Goal: Book appointment/travel/reservation

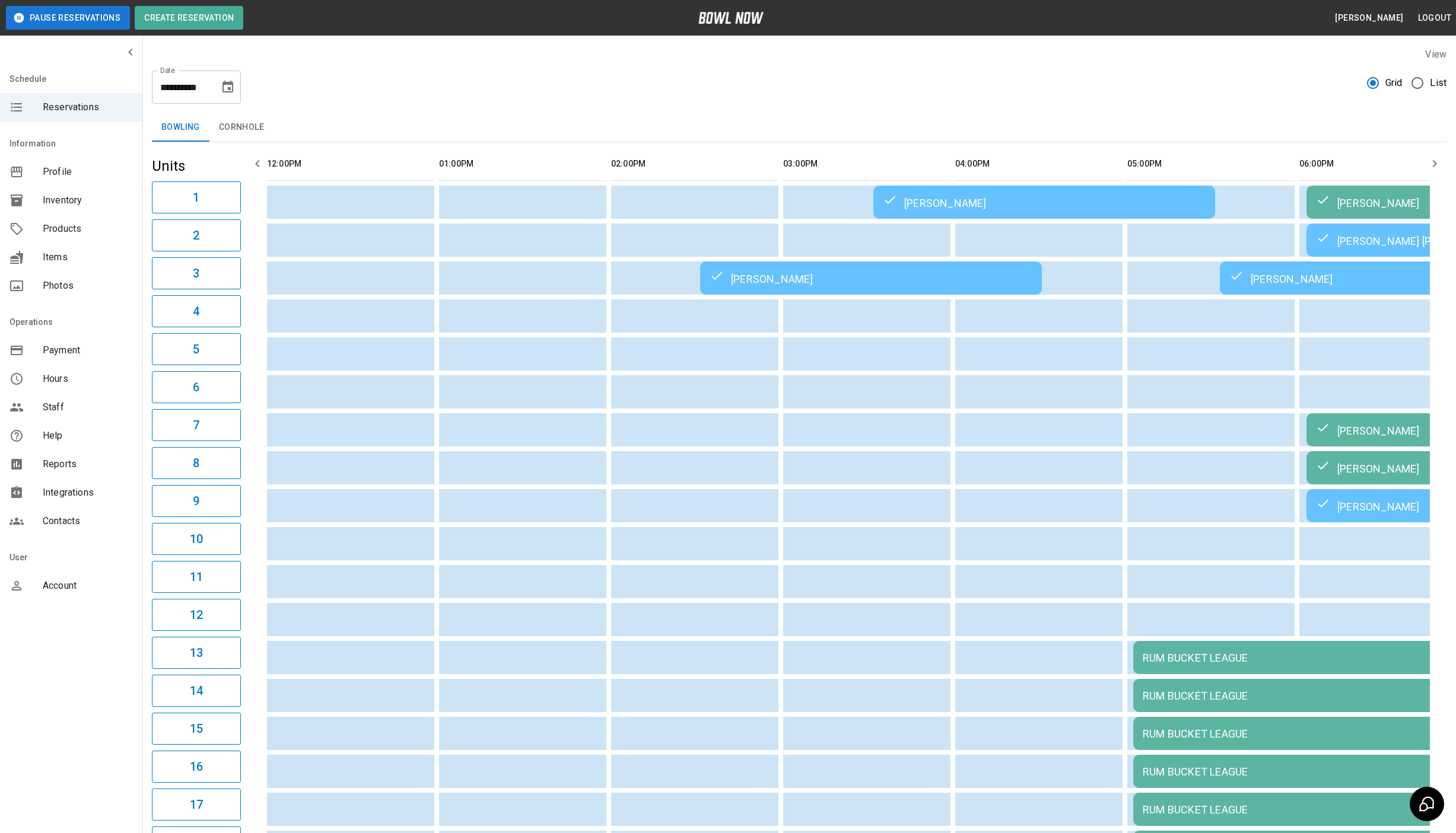
scroll to position [0, 901]
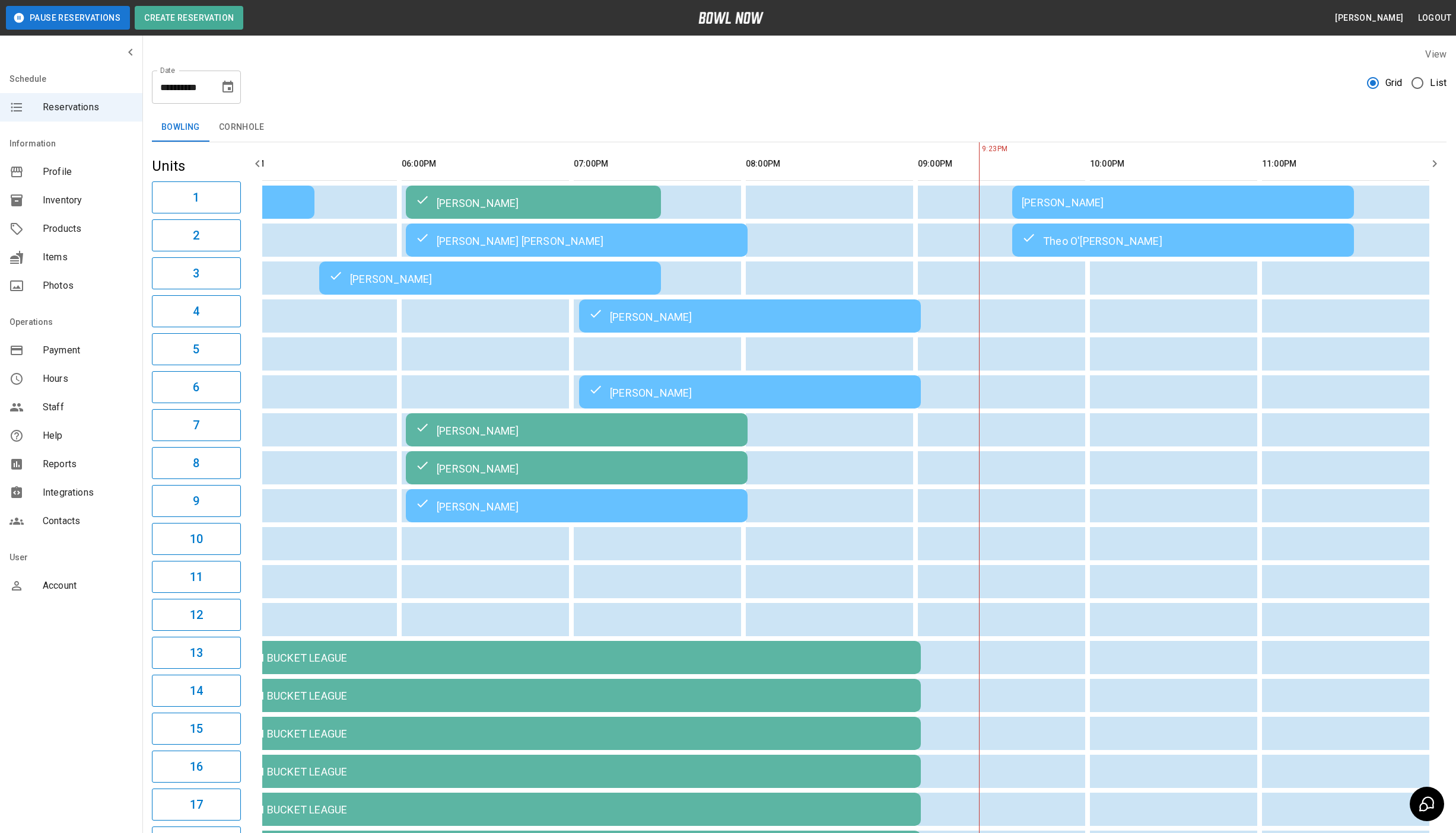
click at [223, 80] on icon "Choose date, selected date is Aug 22, 2025" at bounding box center [228, 87] width 14 height 14
click at [249, 231] on button "23" at bounding box center [252, 239] width 21 height 21
type input "**********"
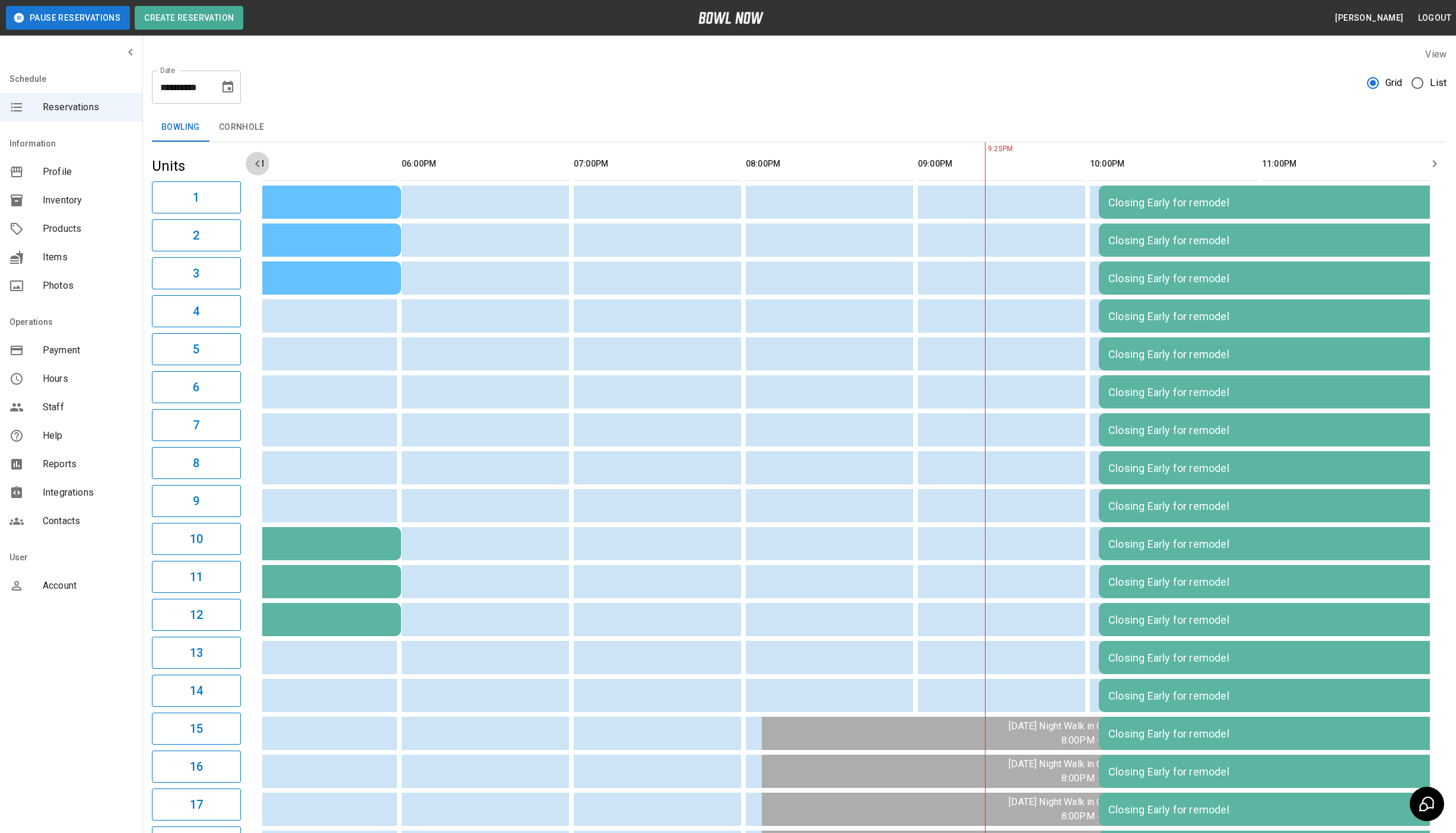
click at [256, 168] on icon "button" at bounding box center [258, 163] width 14 height 14
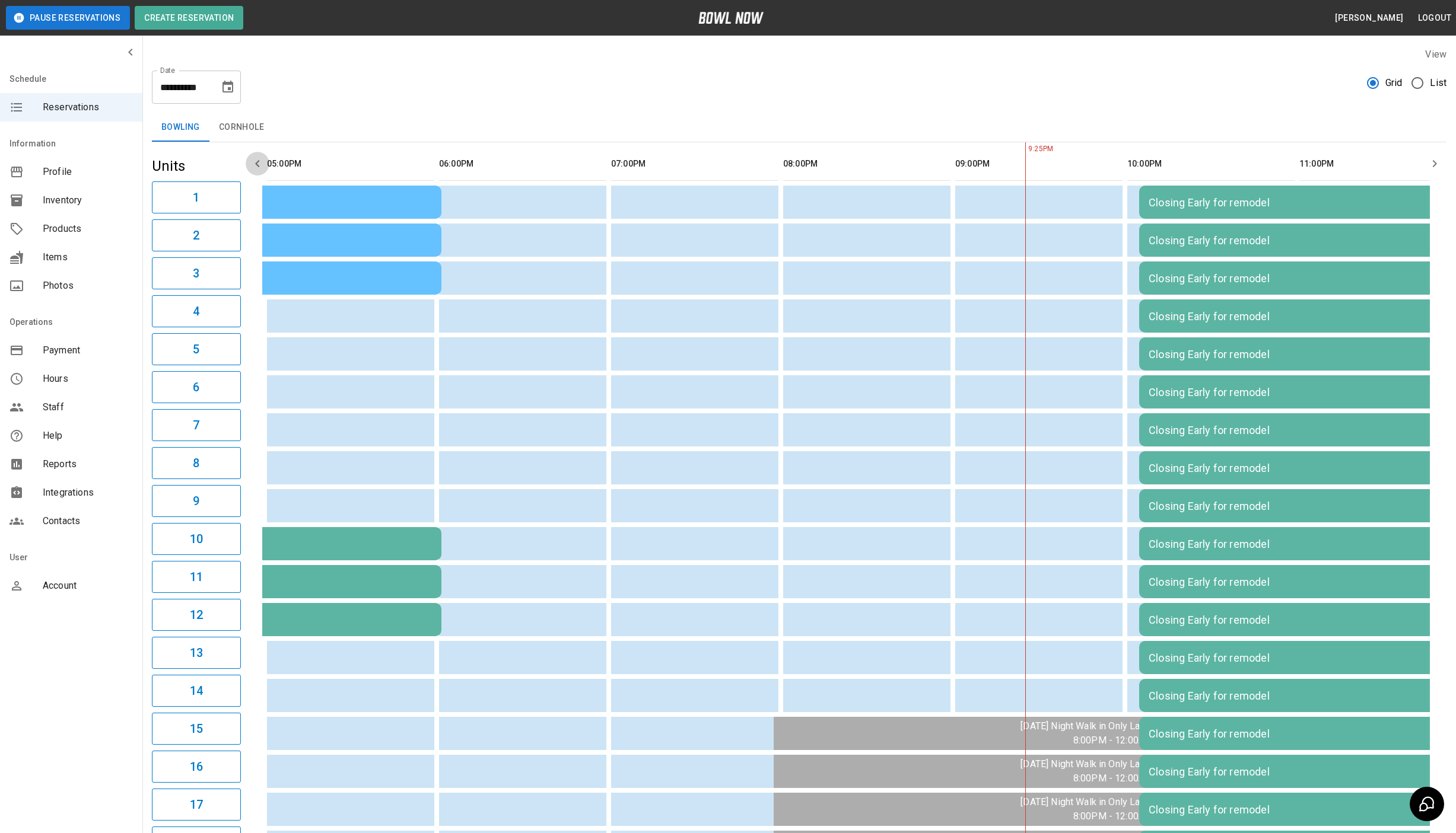
click at [256, 168] on icon "button" at bounding box center [258, 163] width 14 height 14
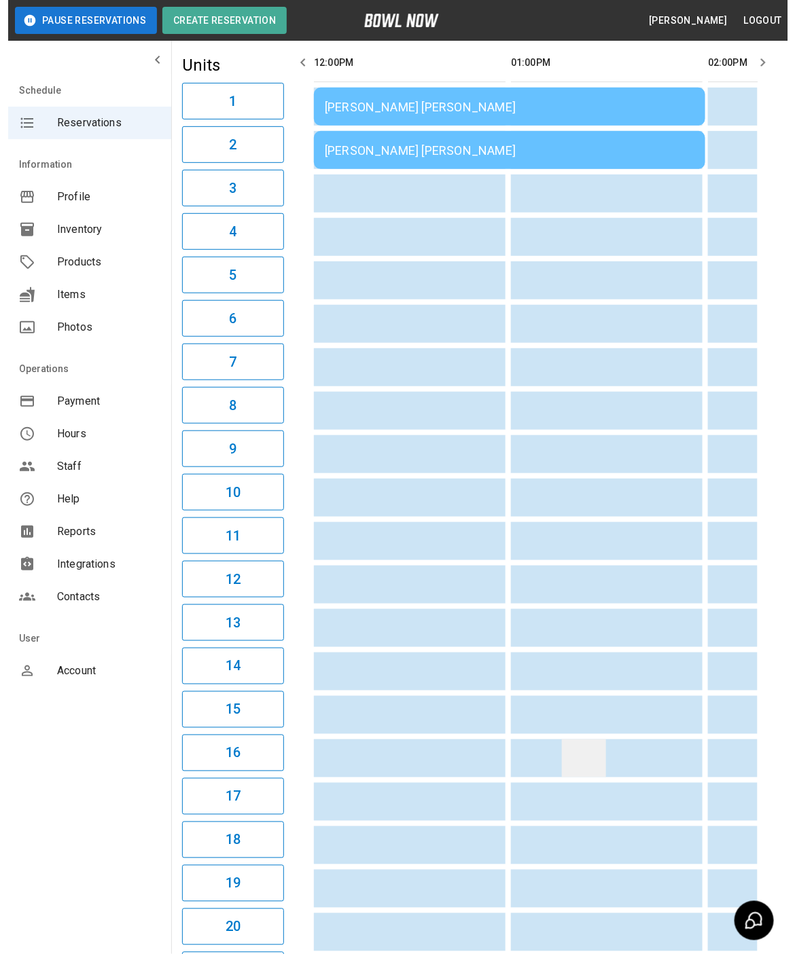
scroll to position [0, 0]
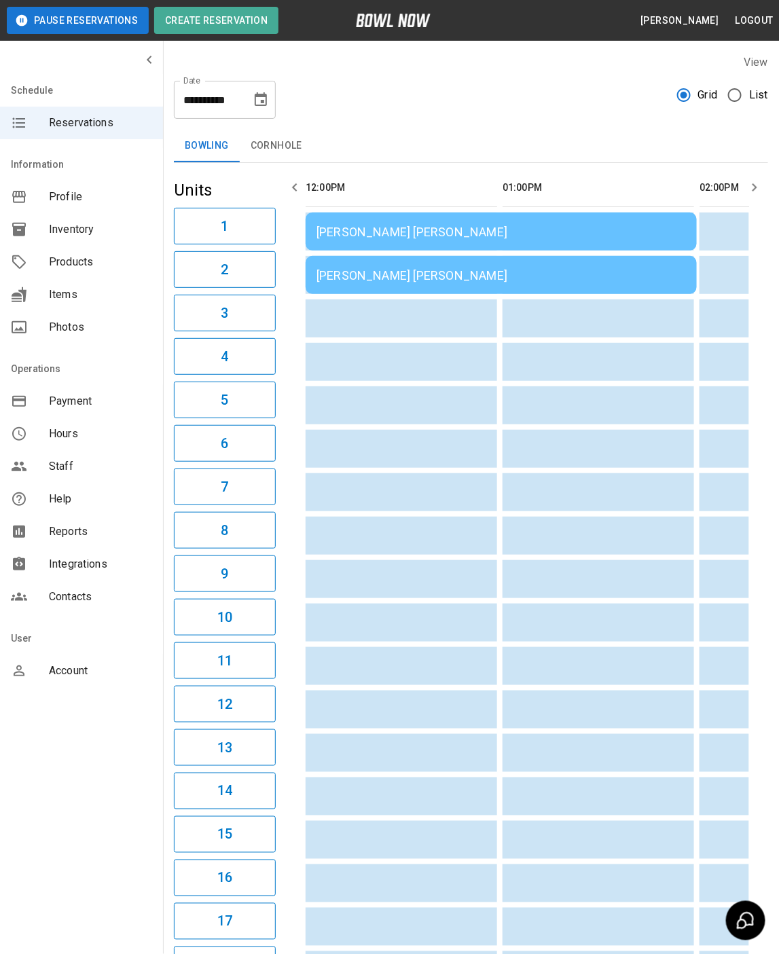
click at [348, 215] on td "[PERSON_NAME] [PERSON_NAME]" at bounding box center [501, 232] width 391 height 38
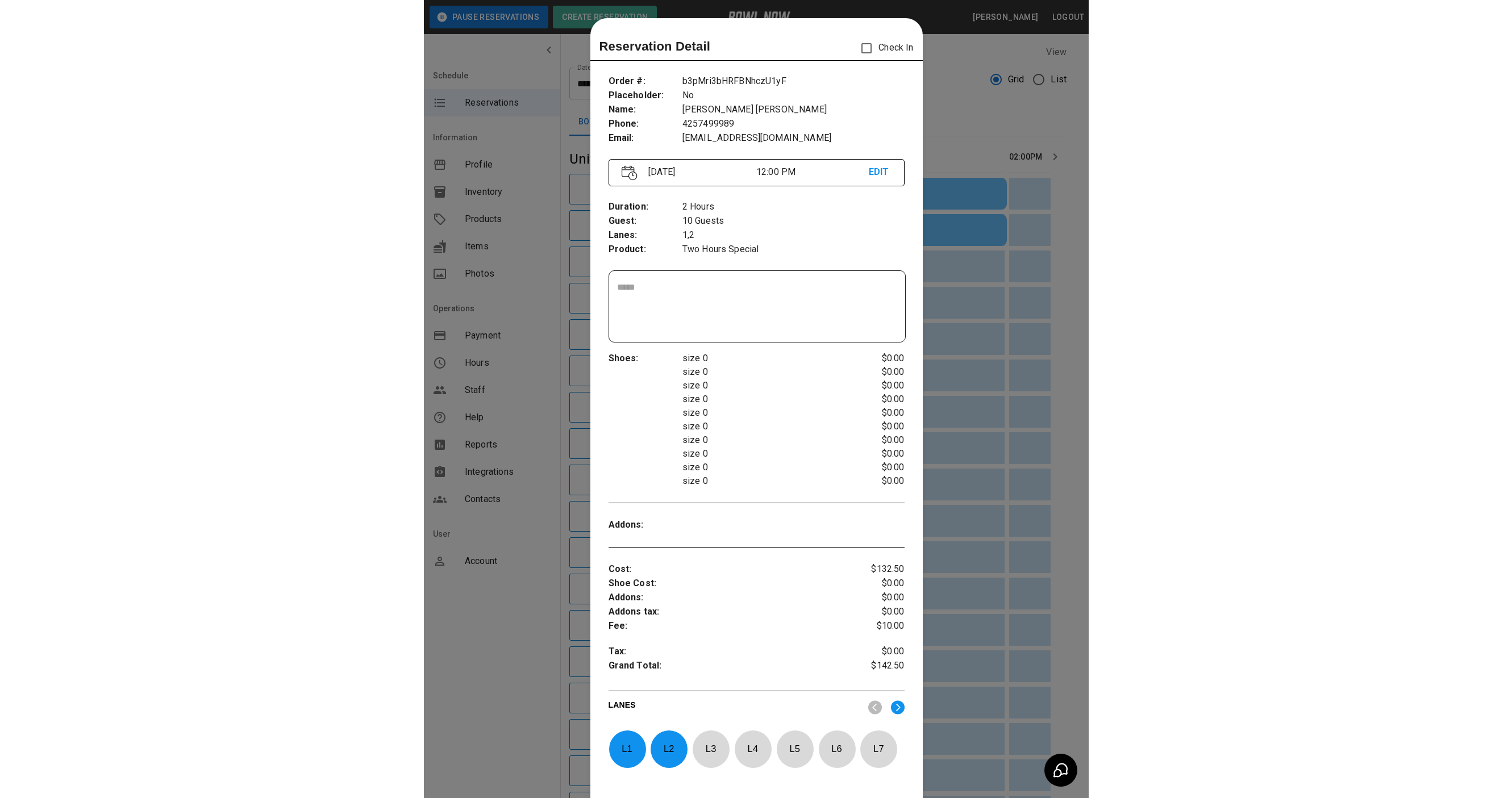
scroll to position [18, 0]
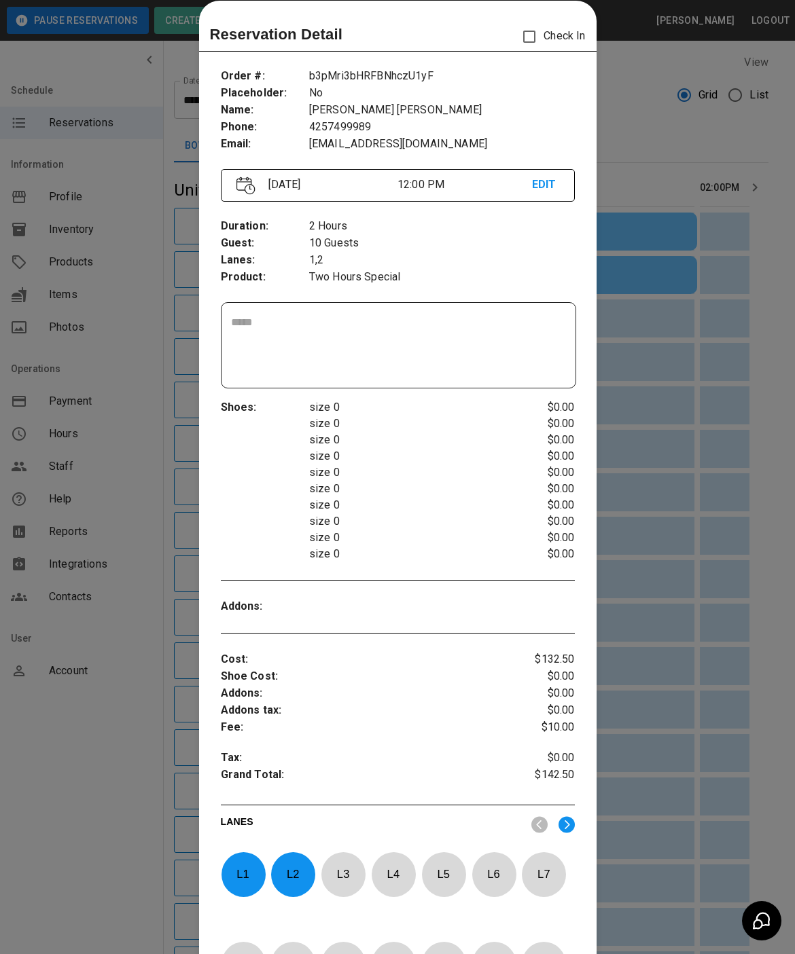
click at [615, 163] on div at bounding box center [397, 477] width 795 height 954
